Goal: Task Accomplishment & Management: Manage account settings

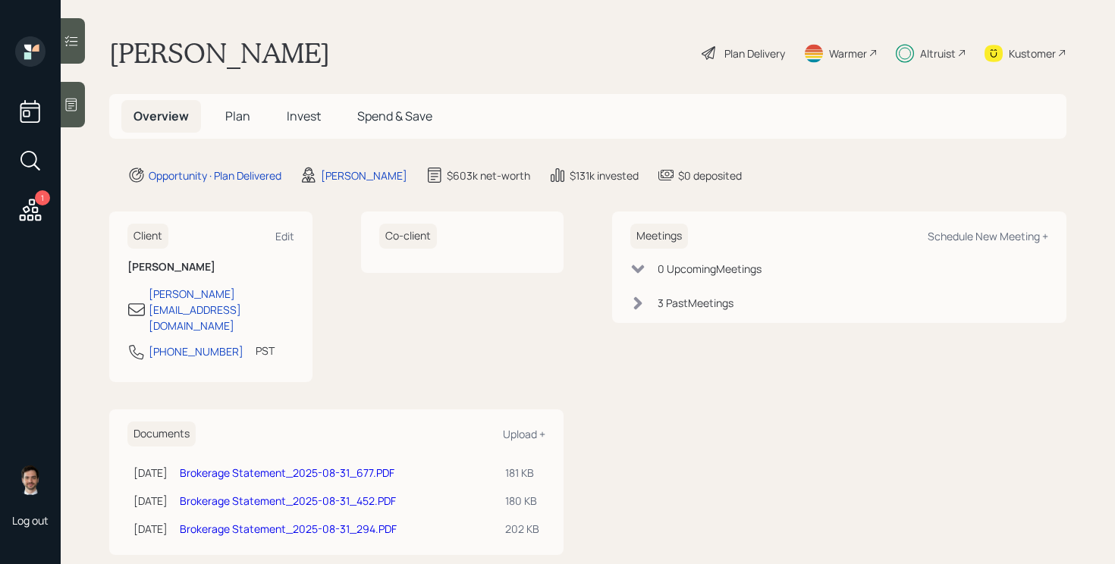
click at [306, 103] on h5 "Invest" at bounding box center [304, 116] width 58 height 33
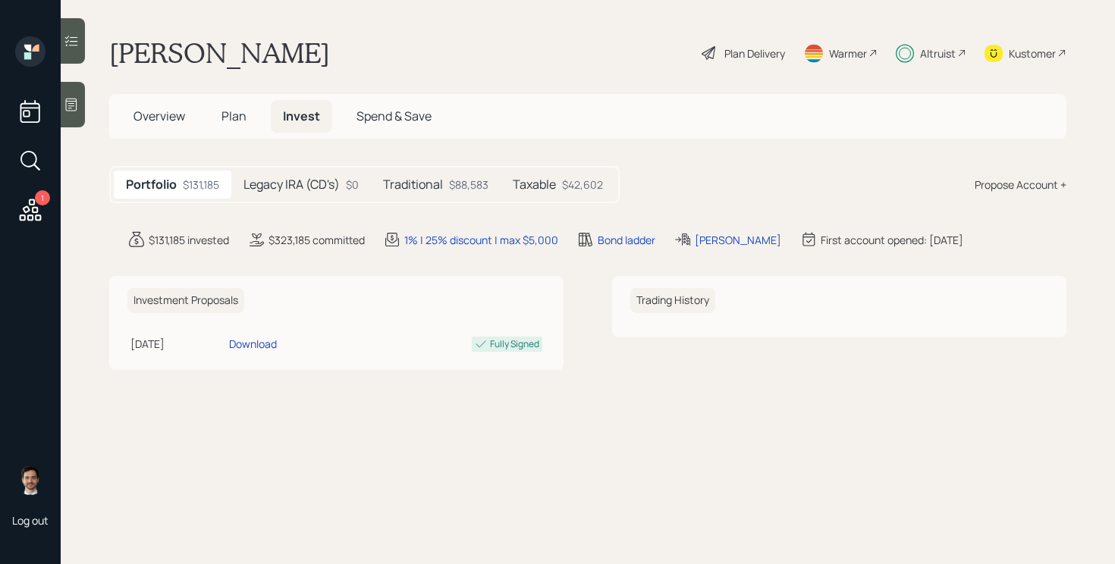
click at [286, 188] on h5 "Legacy IRA (CD's)" at bounding box center [292, 185] width 96 height 14
